Goal: Task Accomplishment & Management: Use online tool/utility

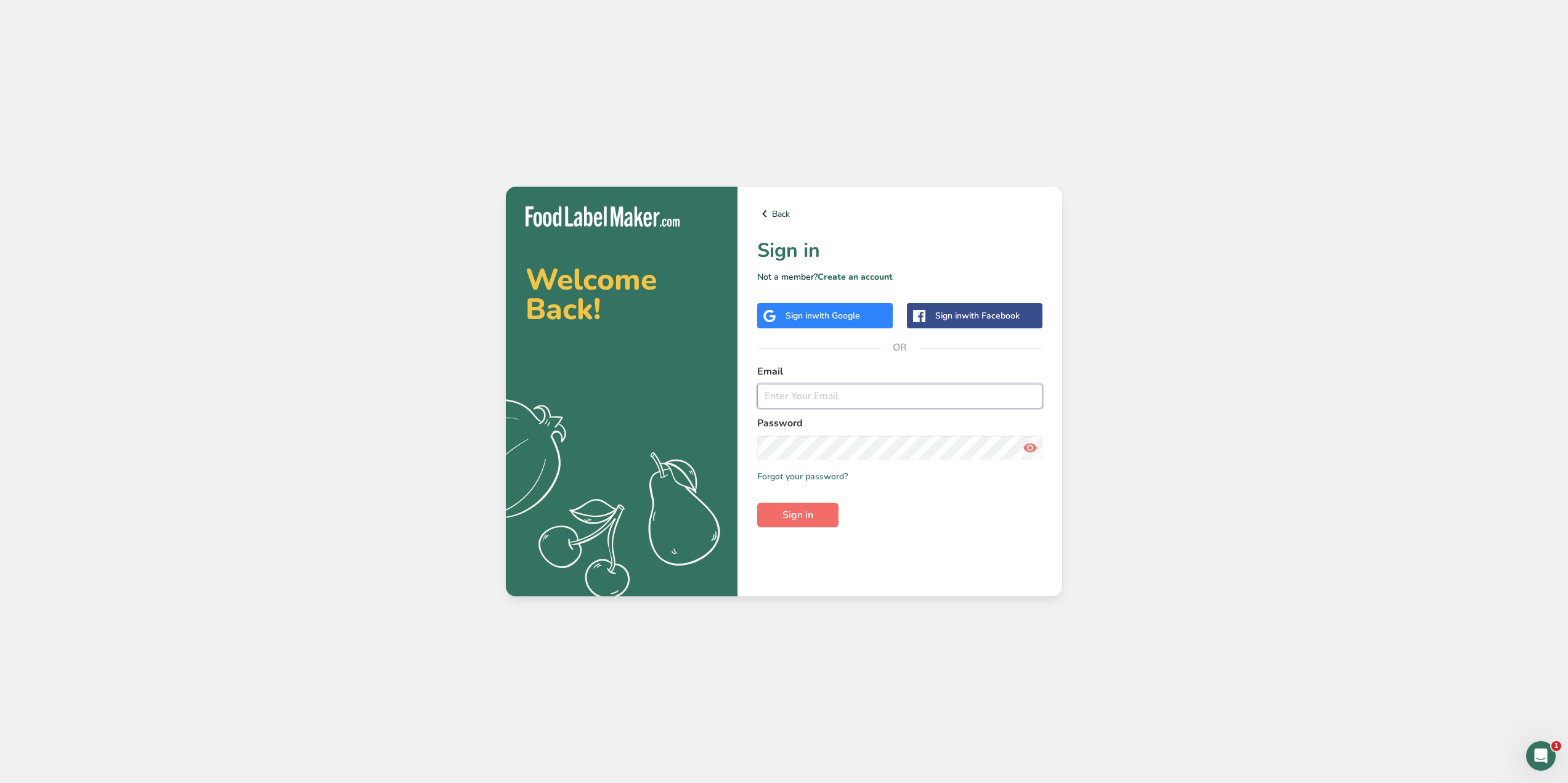
type input "[EMAIL_ADDRESS][DOMAIN_NAME]"
click at [769, 503] on button "Sign in" at bounding box center [798, 515] width 81 height 25
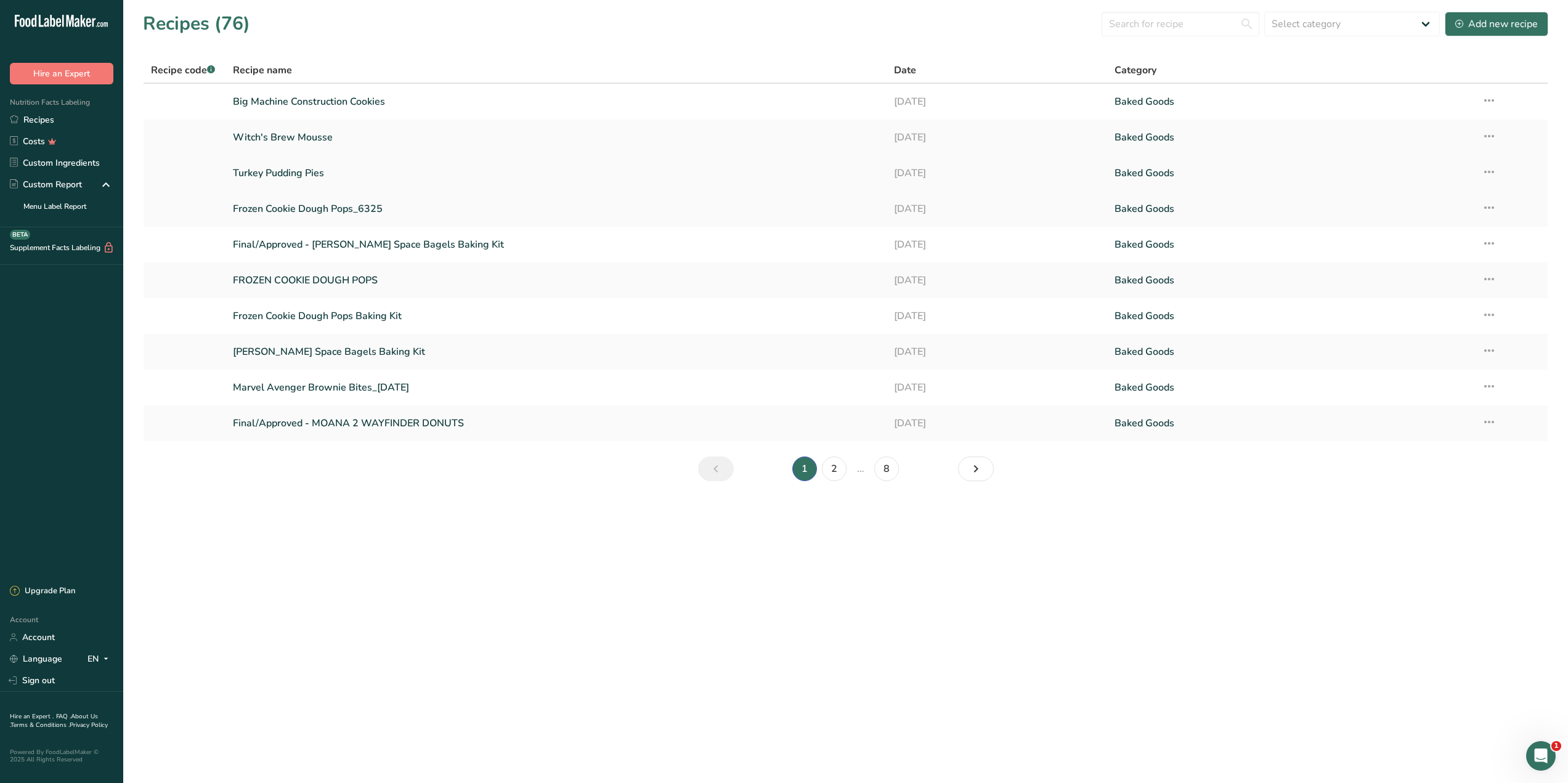
click at [288, 172] on link "Turkey Pudding Pies" at bounding box center [556, 173] width 646 height 26
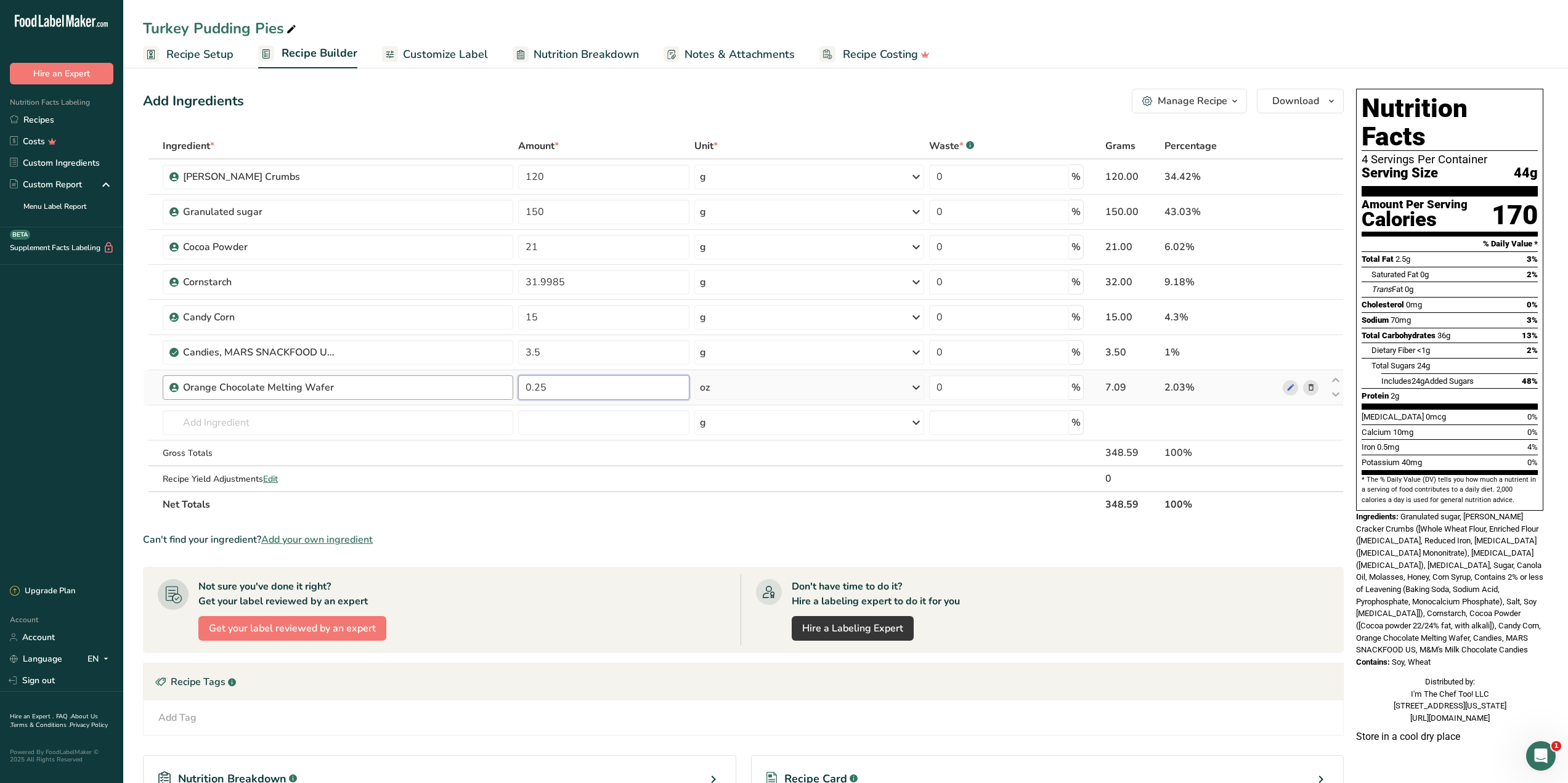
drag, startPoint x: 572, startPoint y: 382, endPoint x: 477, endPoint y: 384, distance: 95.0
click at [477, 384] on tr "Orange Chocolate Melting Wafer 0.25 oz Weight Units g kg mg See more Volume Uni…" at bounding box center [743, 388] width 1200 height 35
type input "5"
type input "0.5"
click at [593, 509] on div "Ingredient * Amount * Unit * Waste * .a-a{fill:#347362;}.b-a{fill:#fff;} Grams …" at bounding box center [743, 325] width 1201 height 384
